Goal: Navigation & Orientation: Find specific page/section

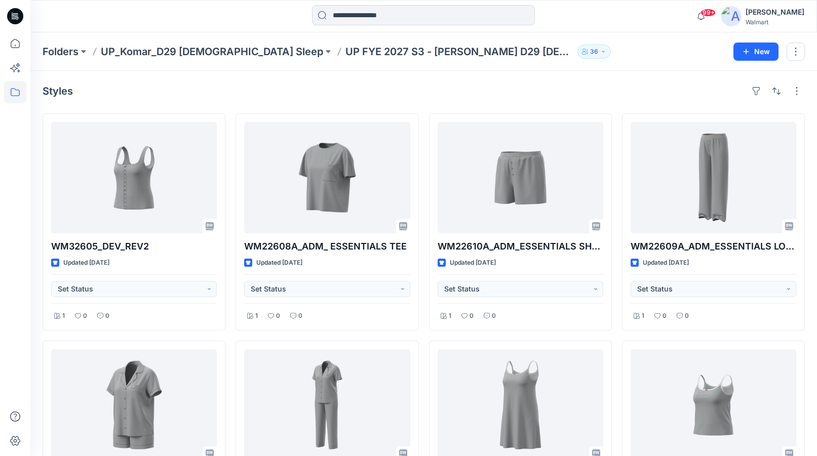
click at [595, 31] on div "99+ Notifications Vanessa Orozco shared M9434_S2 2026_Value Cami Tap_Pre-Midpoi…" at bounding box center [423, 16] width 787 height 32
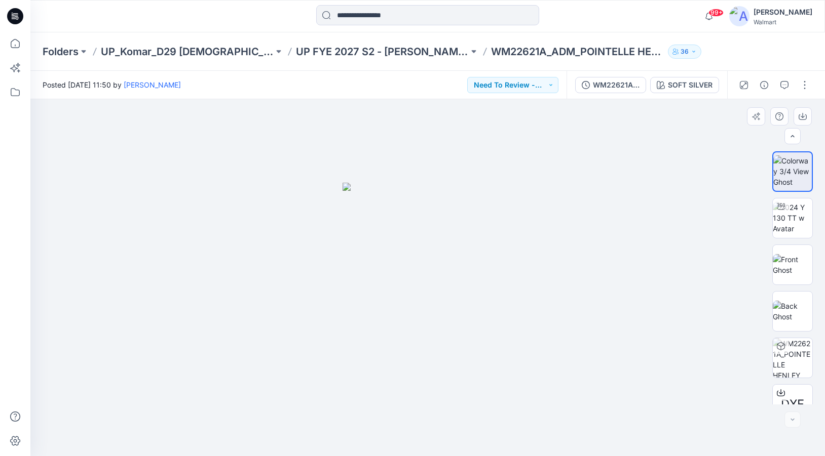
scroll to position [207, 0]
